Goal: Navigation & Orientation: Find specific page/section

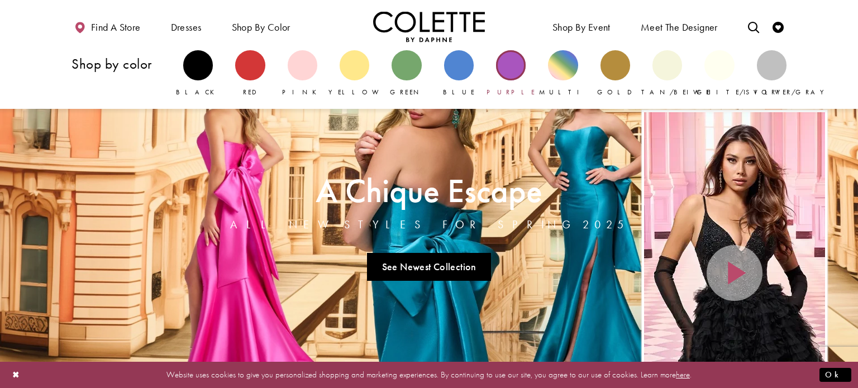
click at [514, 89] on span "Purple" at bounding box center [511, 92] width 48 height 9
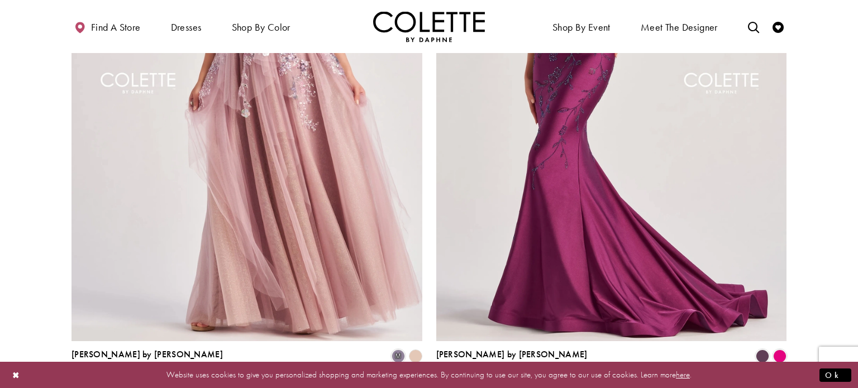
scroll to position [1973, 0]
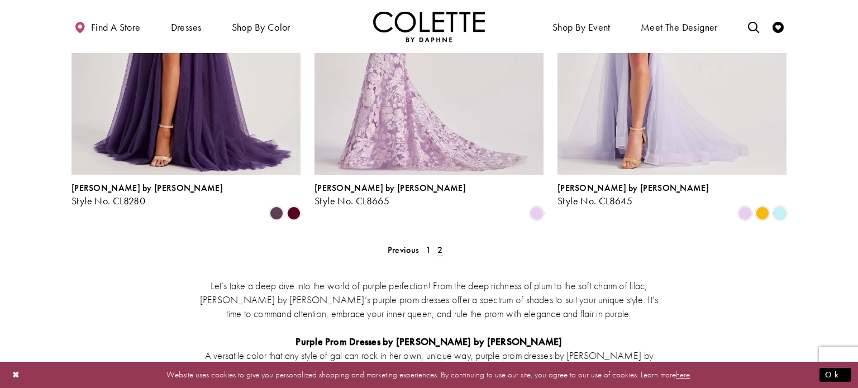
scroll to position [758, 0]
